Goal: Find specific page/section: Find specific page/section

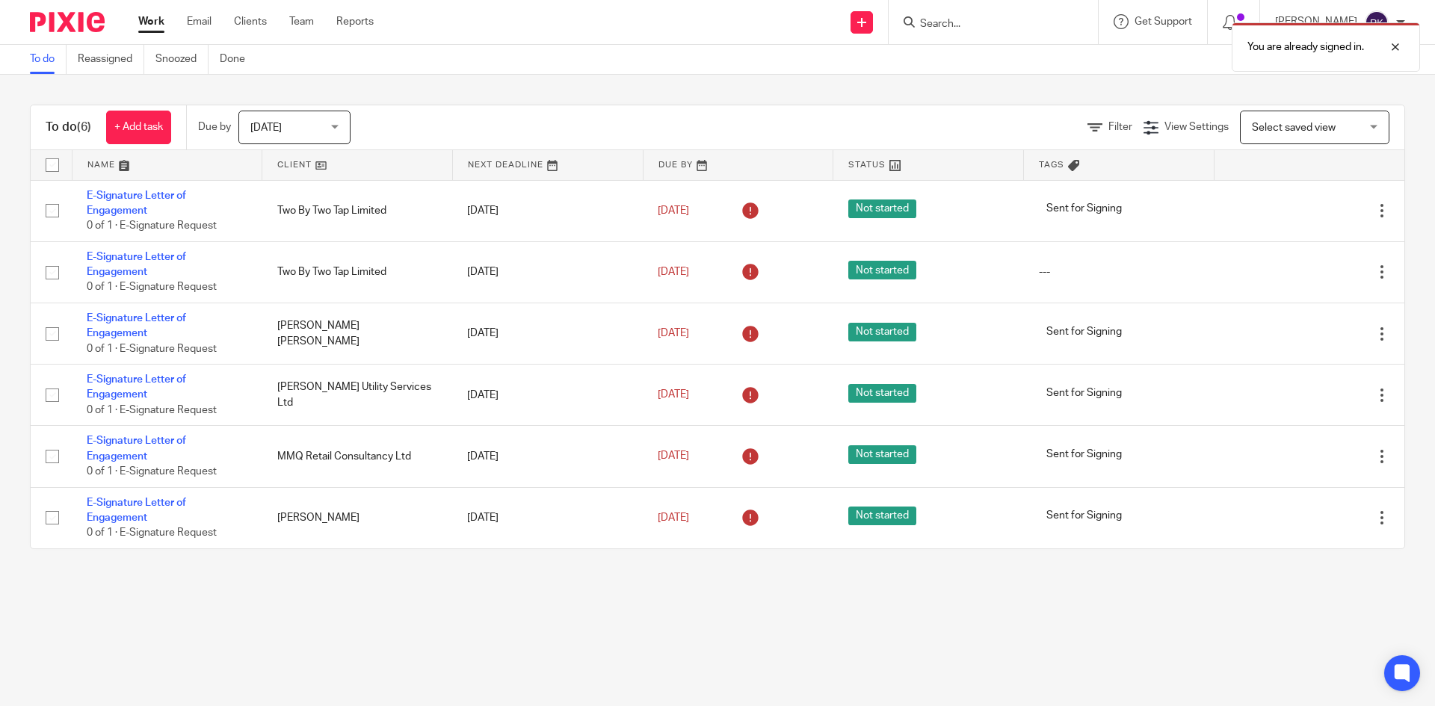
click at [1000, 22] on div "You are already signed in." at bounding box center [1068, 43] width 702 height 57
click at [986, 27] on div "You are already signed in." at bounding box center [1068, 43] width 702 height 57
click at [998, 22] on input "Search" at bounding box center [985, 24] width 134 height 13
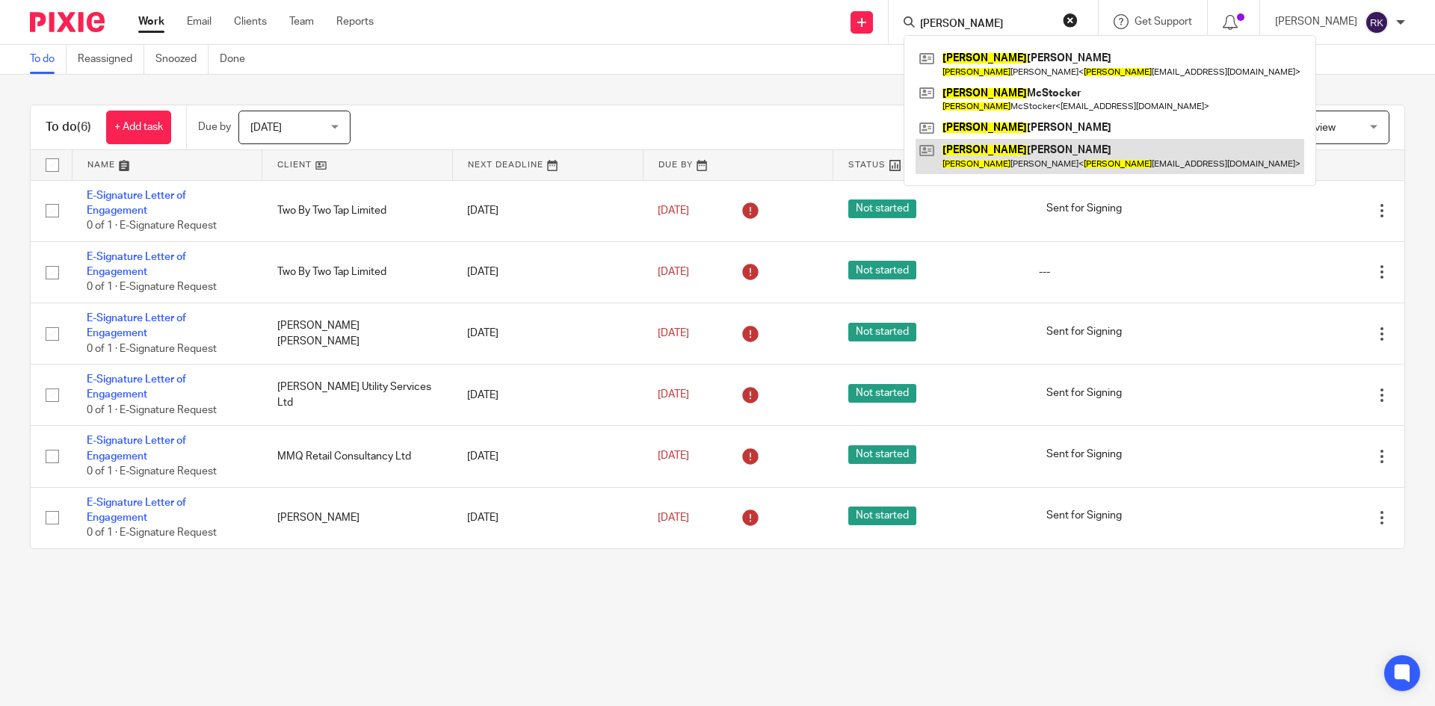
type input "barry"
click at [1088, 169] on link at bounding box center [1109, 156] width 389 height 34
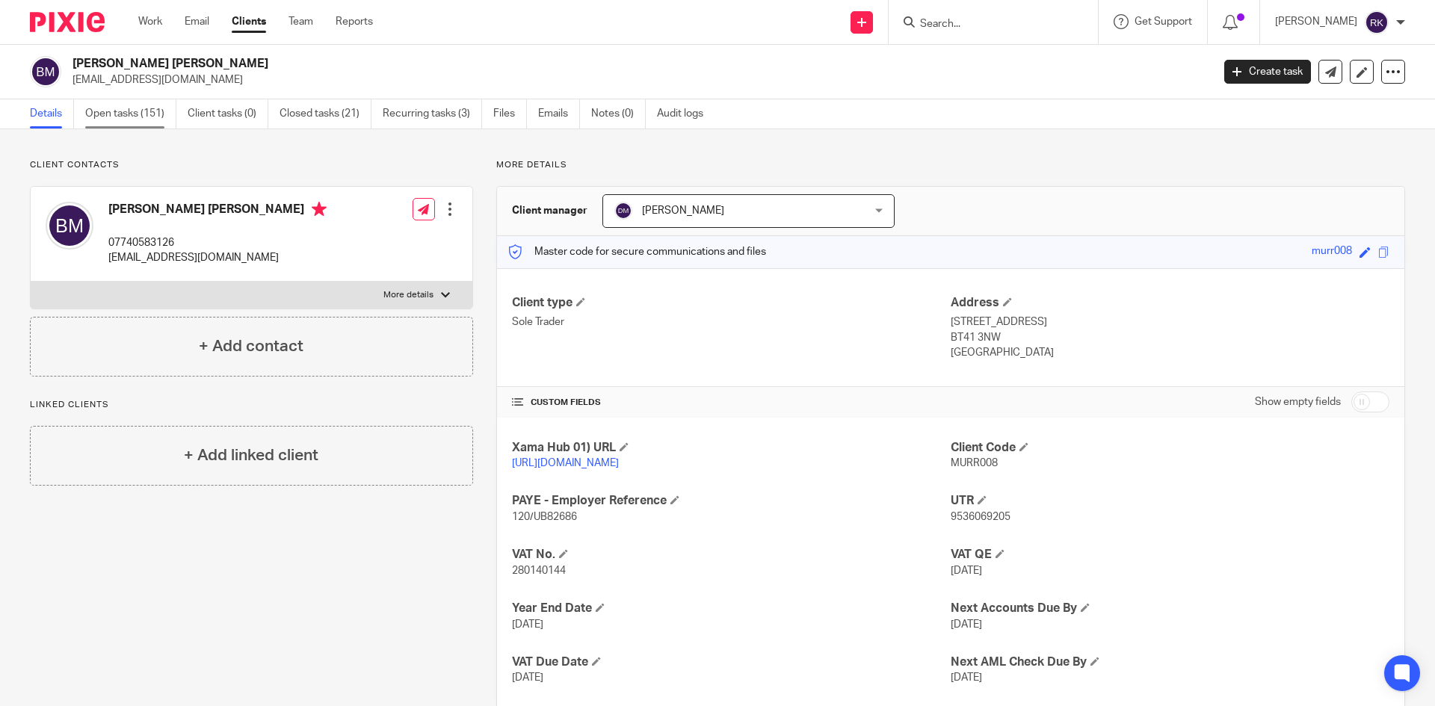
click at [123, 119] on link "Open tasks (151)" at bounding box center [130, 113] width 91 height 29
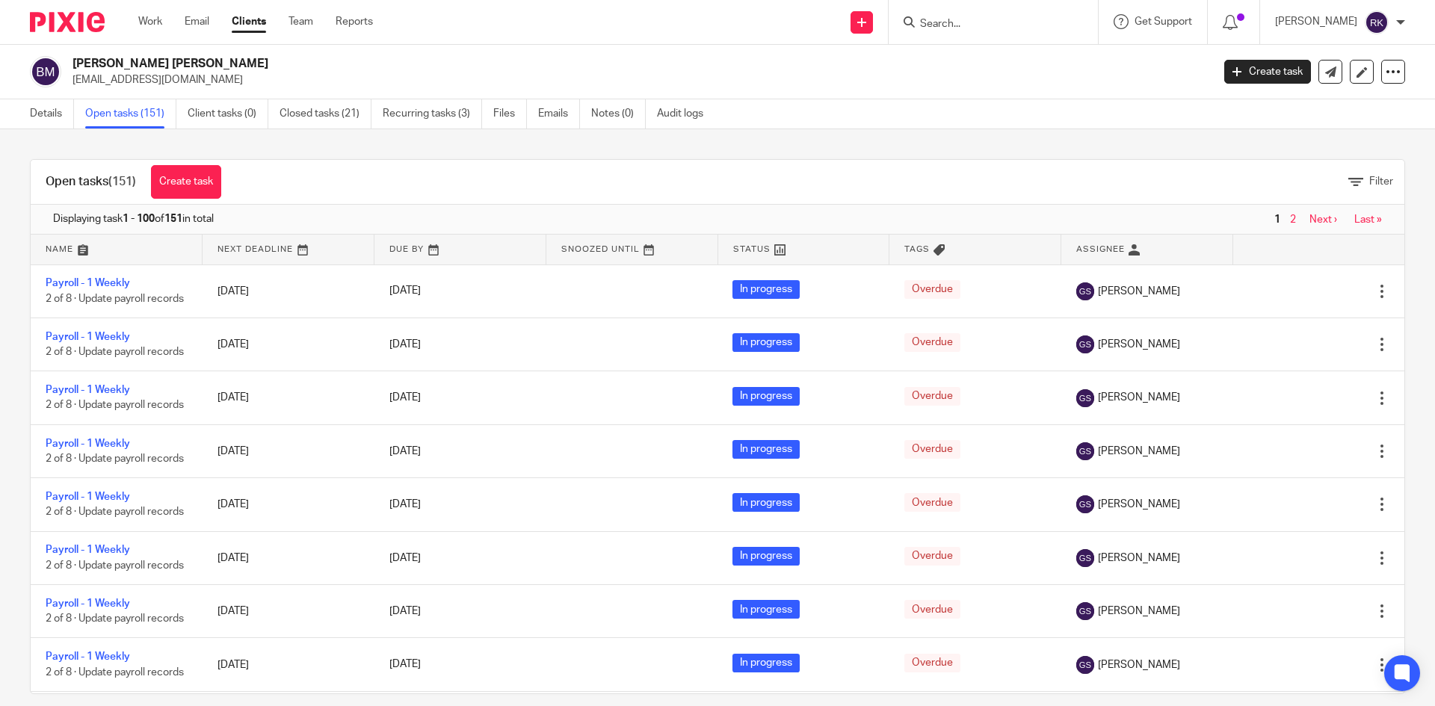
click at [286, 253] on link at bounding box center [287, 250] width 171 height 30
click at [416, 250] on link at bounding box center [459, 250] width 171 height 30
click at [415, 250] on link at bounding box center [459, 250] width 171 height 30
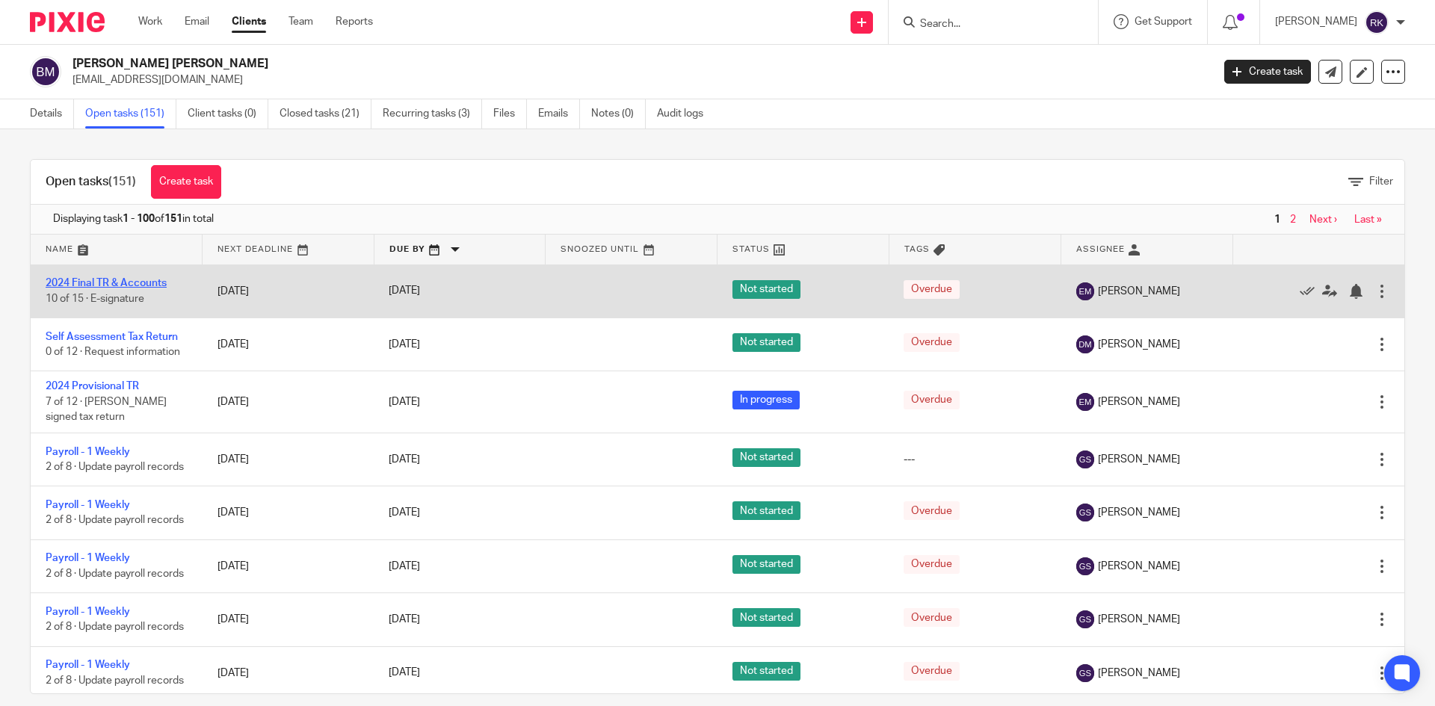
click at [121, 285] on link "2024 Final TR & Accounts" at bounding box center [106, 283] width 121 height 10
